Goal: Information Seeking & Learning: Check status

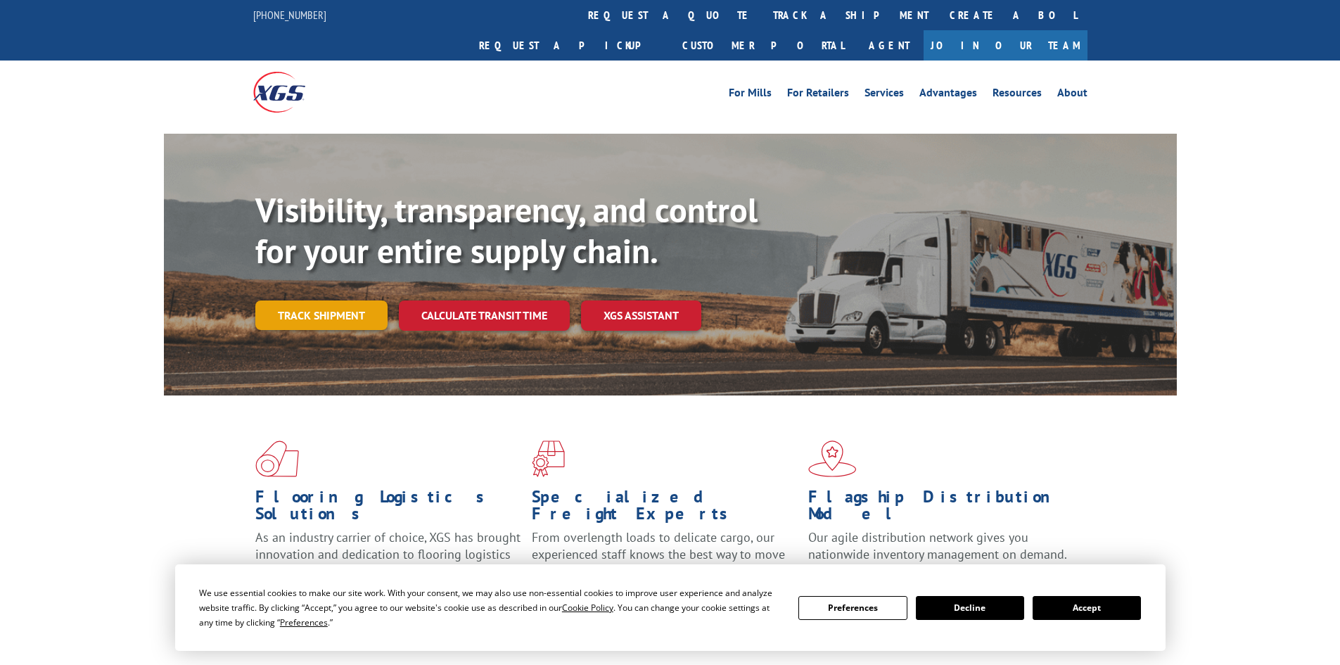
click at [336, 300] on link "Track shipment" at bounding box center [321, 315] width 132 height 30
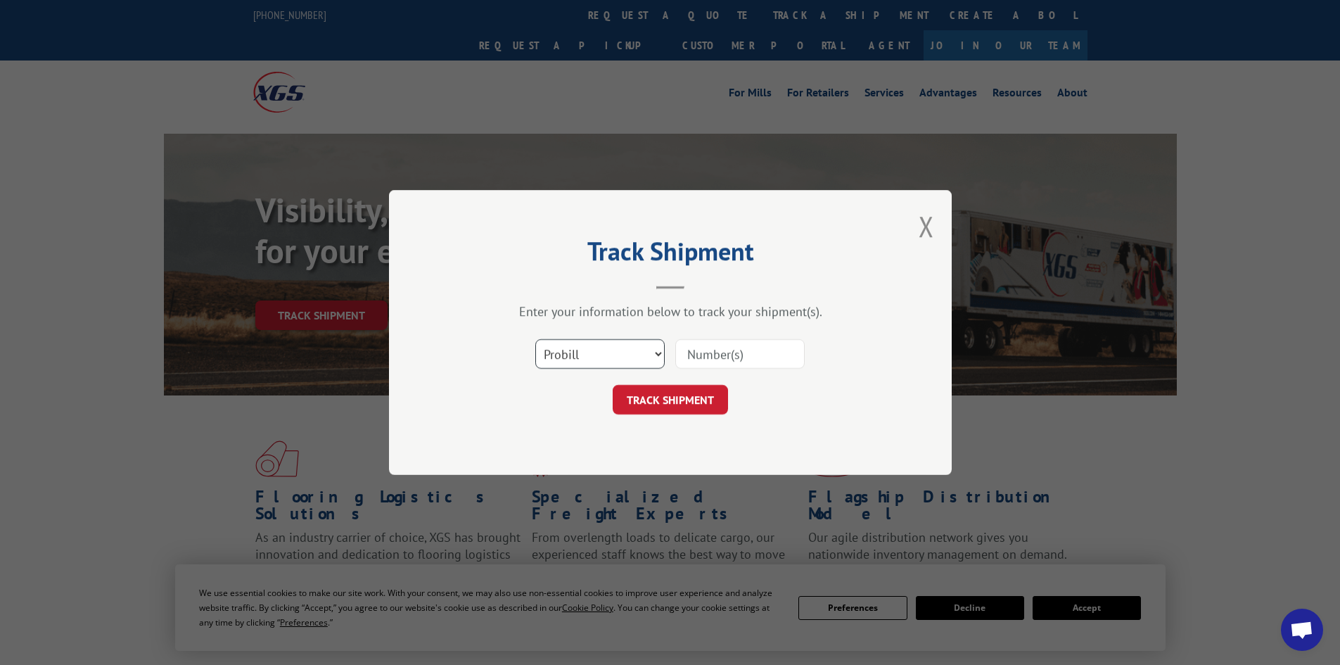
click at [623, 362] on select "Select category... Probill BOL PO" at bounding box center [599, 354] width 129 height 30
select select "bol"
click at [535, 339] on select "Select category... Probill BOL PO" at bounding box center [599, 354] width 129 height 30
click at [721, 359] on input at bounding box center [739, 354] width 129 height 30
paste input "50869567"
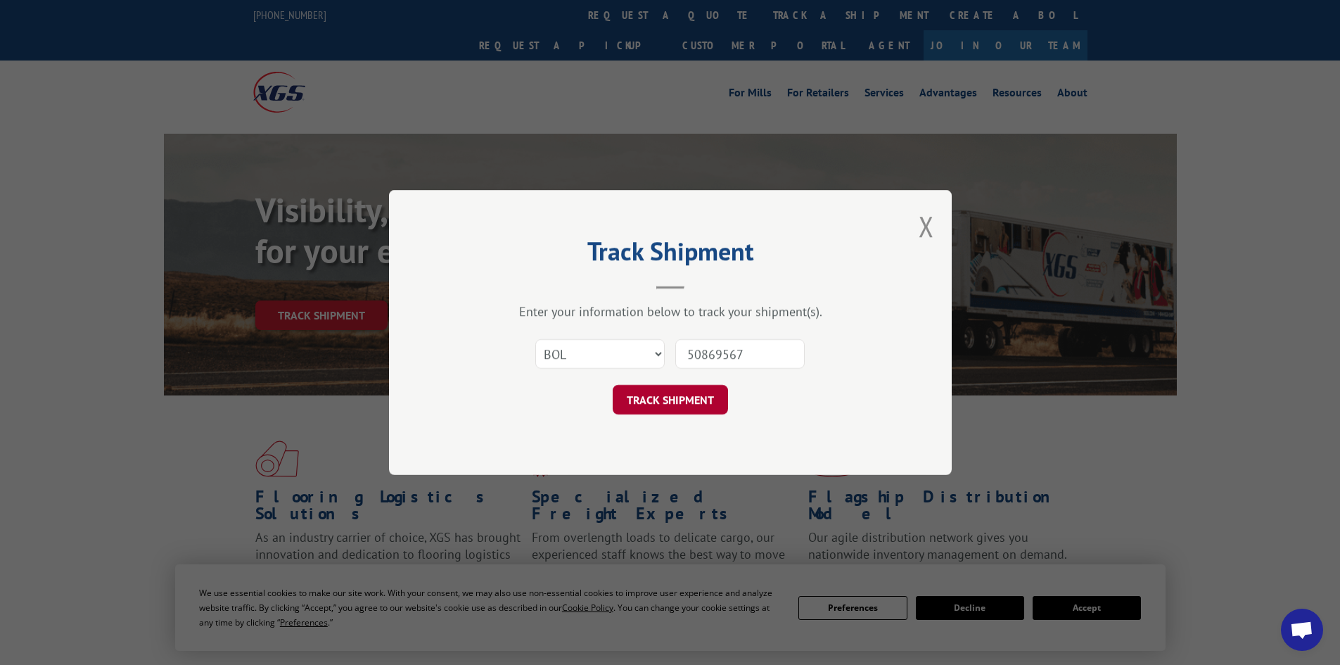
type input "50869567"
click at [690, 393] on button "TRACK SHIPMENT" at bounding box center [670, 400] width 115 height 30
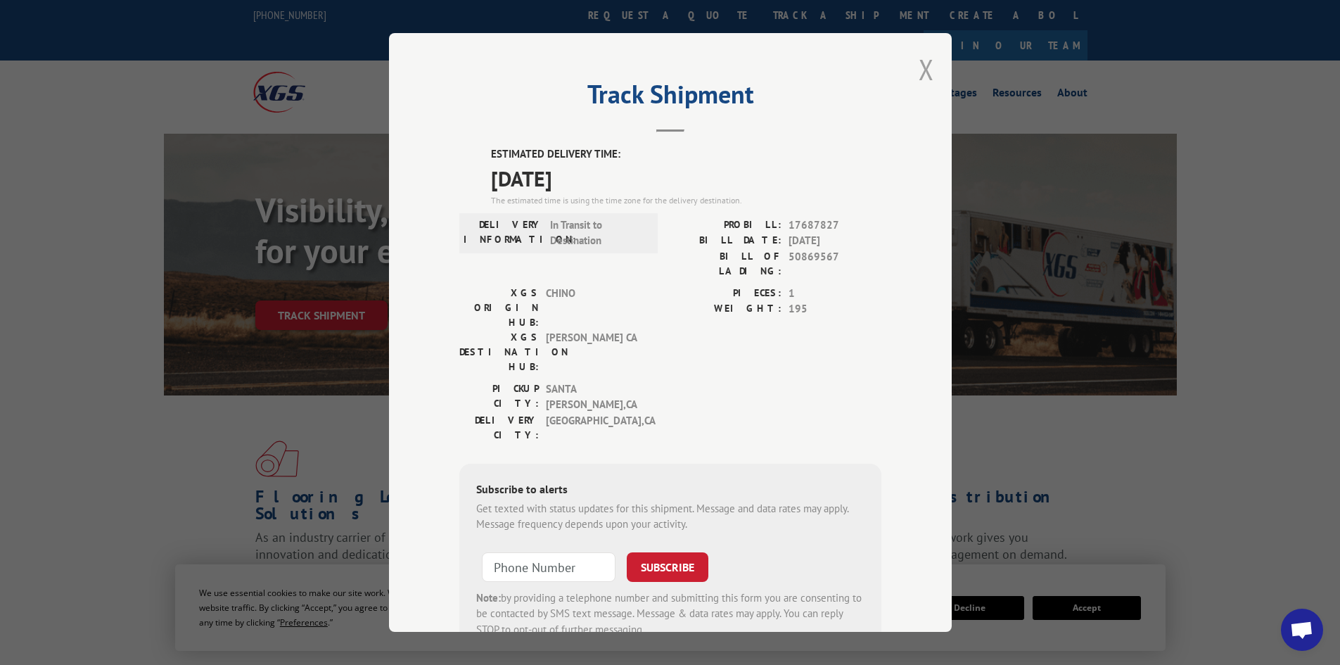
click at [919, 71] on button "Close modal" at bounding box center [926, 69] width 15 height 37
